Goal: Information Seeking & Learning: Learn about a topic

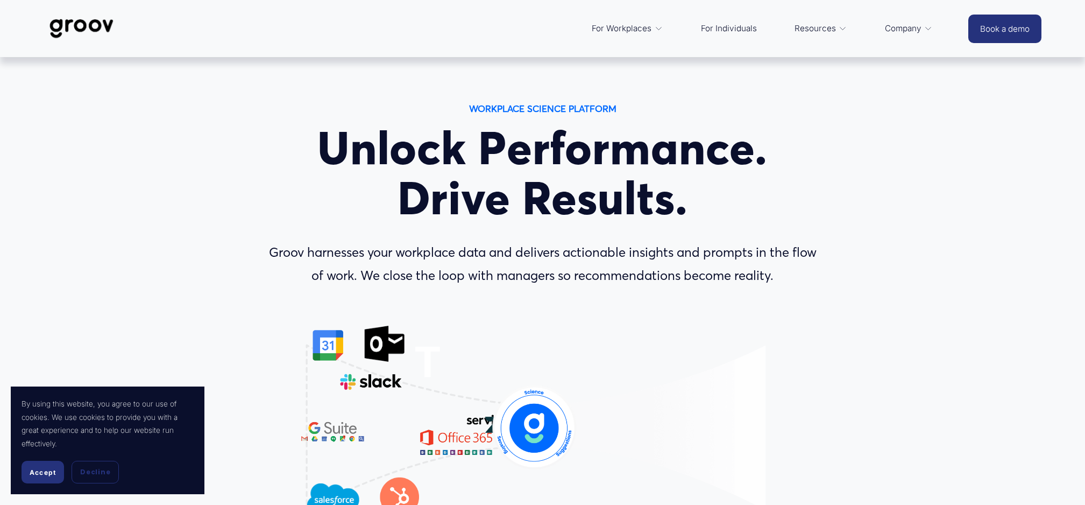
click at [39, 470] on span "Accept" at bounding box center [43, 472] width 26 height 8
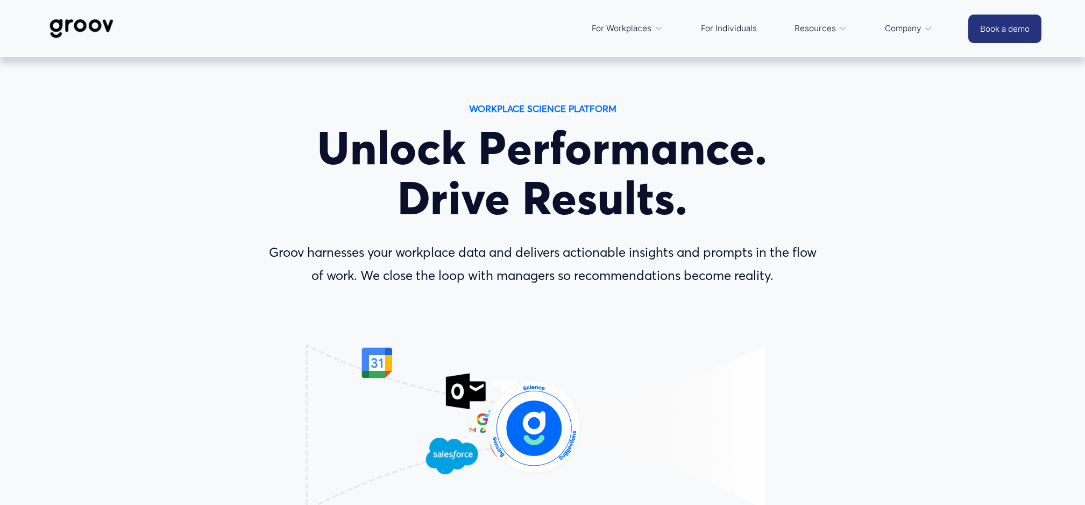
click at [558, 242] on p "Groov harnesses your workplace data and delivers actionable insights and prompt…" at bounding box center [542, 264] width 563 height 46
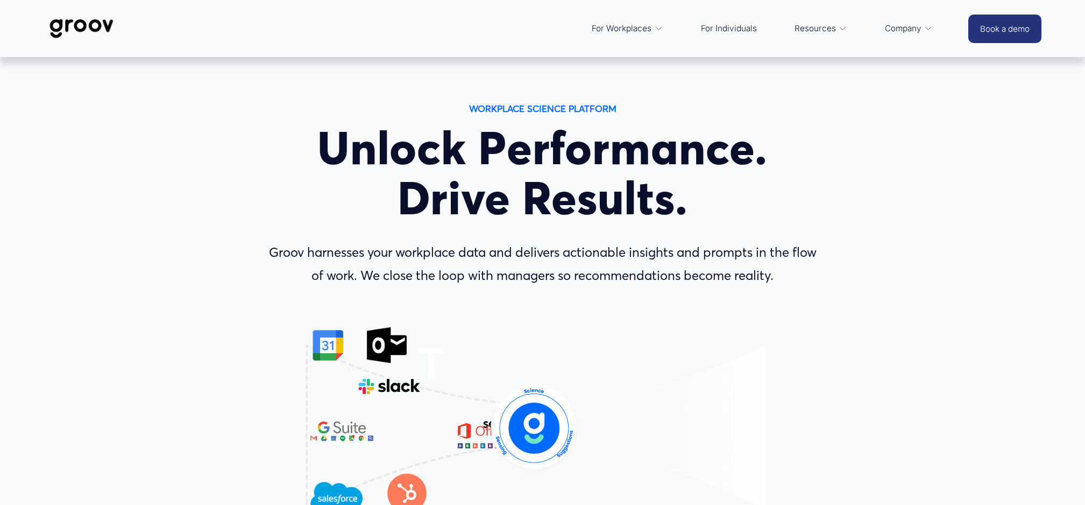
click at [0, 0] on div "Platform Overview" at bounding box center [0, 0] width 0 height 0
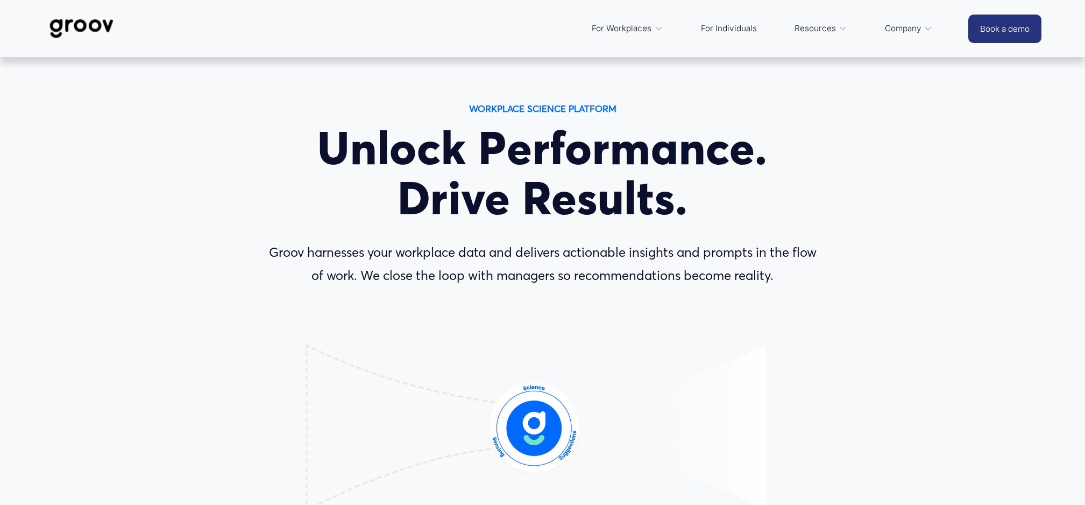
click at [0, 0] on link "Platform Overview" at bounding box center [0, 0] width 0 height 0
